Goal: Navigation & Orientation: Find specific page/section

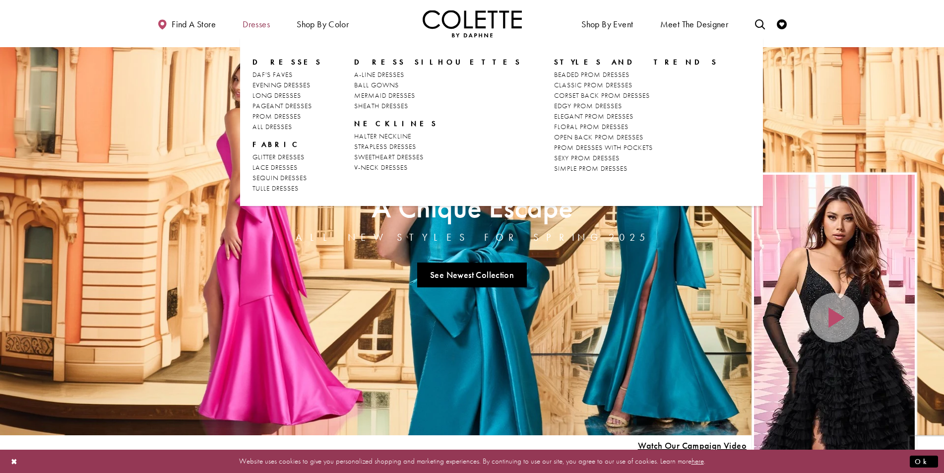
click at [258, 23] on span "Dresses" at bounding box center [256, 24] width 27 height 10
click at [554, 83] on span "CLASSIC PROM DRESSES" at bounding box center [593, 84] width 78 height 9
